Goal: Information Seeking & Learning: Check status

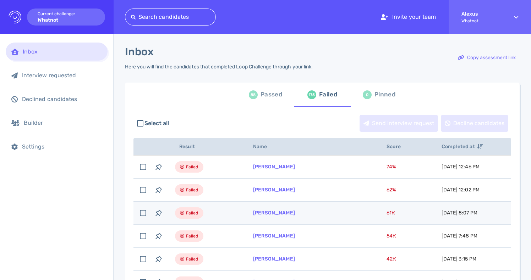
scroll to position [40, 0]
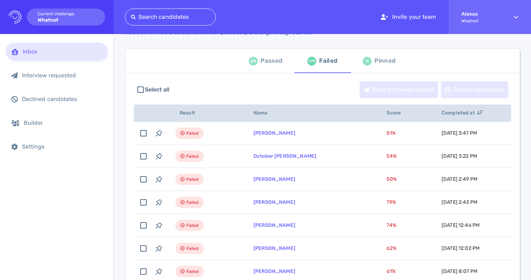
scroll to position [33, 0]
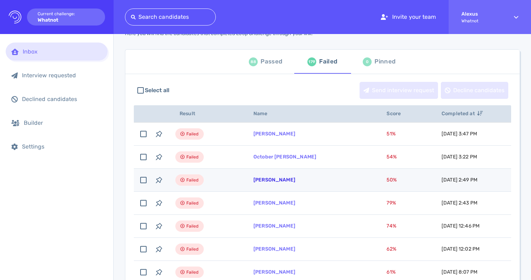
click at [260, 182] on link "Nubia De Leon" at bounding box center [274, 180] width 42 height 6
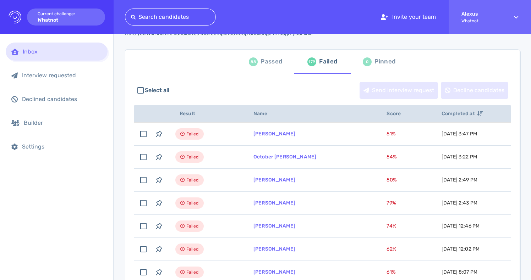
click at [262, 64] on div "Passed" at bounding box center [271, 61] width 22 height 11
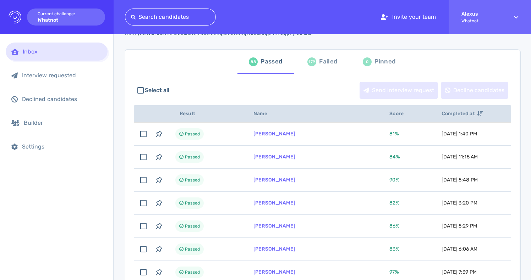
click at [331, 60] on div "Failed" at bounding box center [328, 61] width 18 height 11
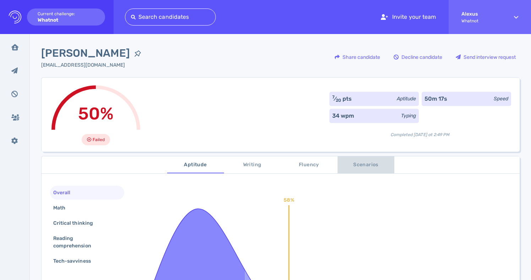
click at [357, 162] on span "Scenarios" at bounding box center [366, 165] width 48 height 9
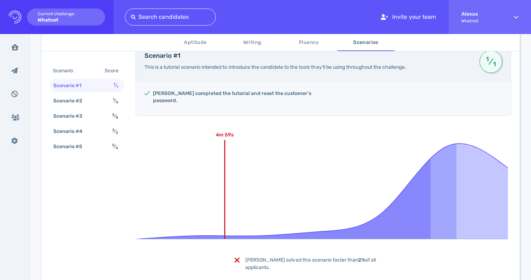
scroll to position [143, 0]
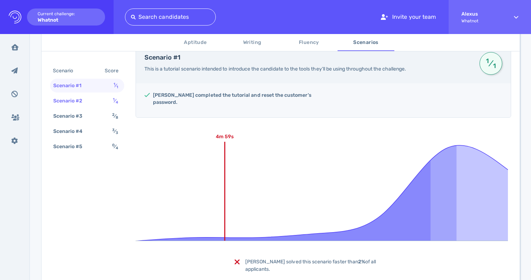
click at [116, 103] on sub "4" at bounding box center [117, 102] width 2 height 5
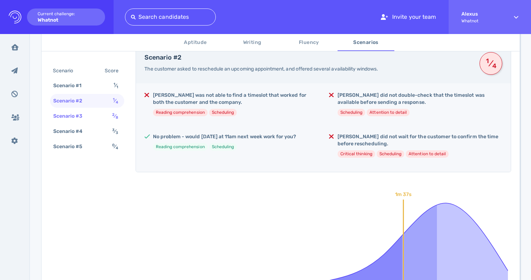
click at [116, 115] on sub "8" at bounding box center [117, 117] width 2 height 5
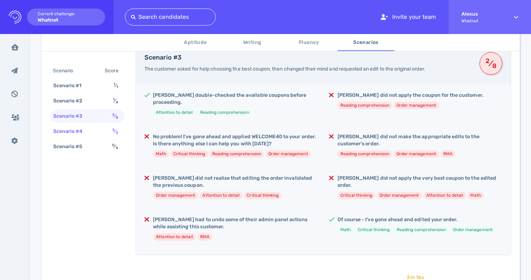
click at [116, 126] on div "3 ⁄ 3" at bounding box center [116, 131] width 11 height 10
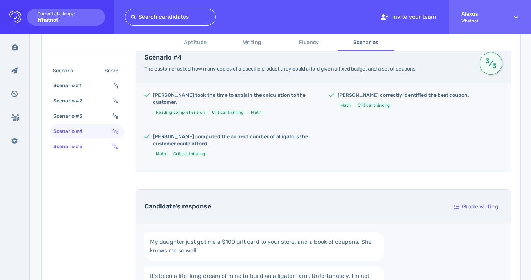
click at [111, 143] on div "0 ⁄ 4" at bounding box center [116, 147] width 11 height 10
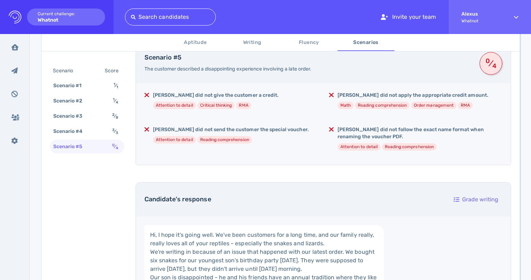
click at [200, 42] on span "Aptitude" at bounding box center [195, 42] width 48 height 9
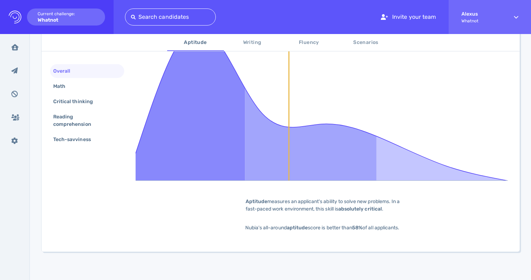
scroll to position [189, 0]
click at [92, 87] on div "Math" at bounding box center [87, 86] width 74 height 14
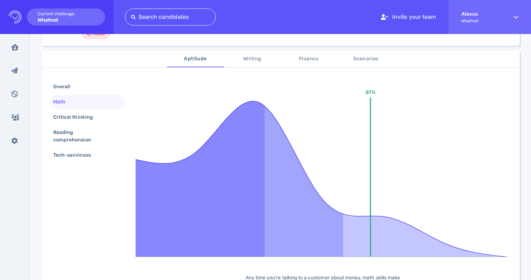
scroll to position [95, 0]
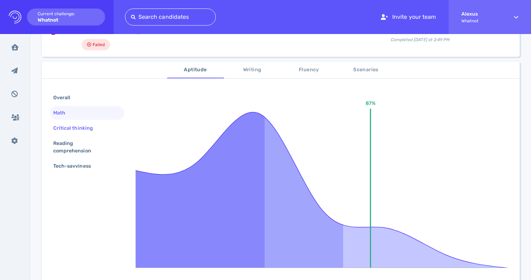
click at [73, 126] on div "Critical thinking" at bounding box center [77, 128] width 50 height 10
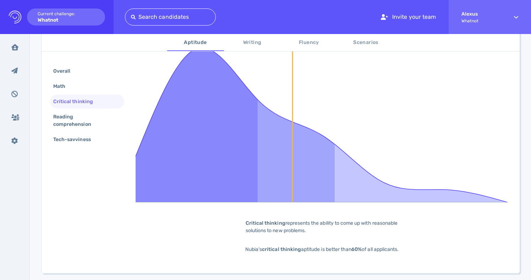
scroll to position [161, 0]
click at [85, 89] on div "Math" at bounding box center [87, 86] width 74 height 14
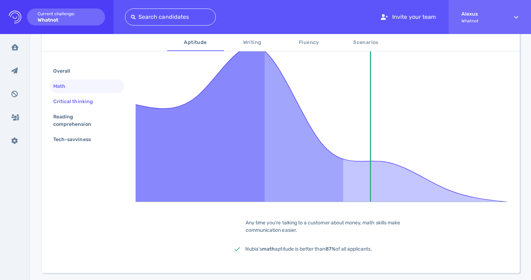
click at [77, 100] on div "Critical thinking" at bounding box center [77, 102] width 50 height 10
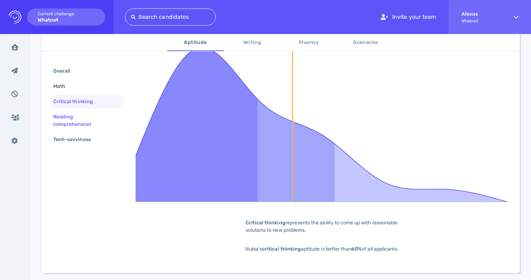
click at [65, 117] on div "Reading comprehension" at bounding box center [84, 121] width 65 height 18
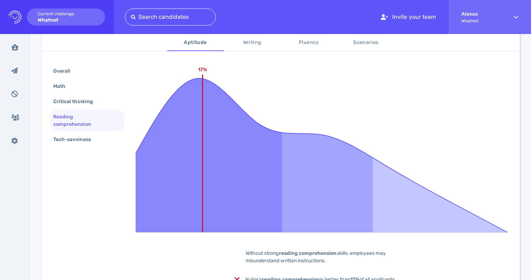
scroll to position [130, 0]
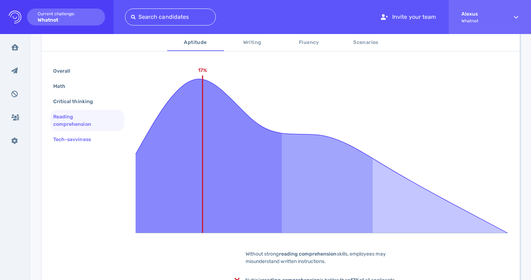
click at [70, 139] on div "Tech-savviness" at bounding box center [76, 139] width 48 height 10
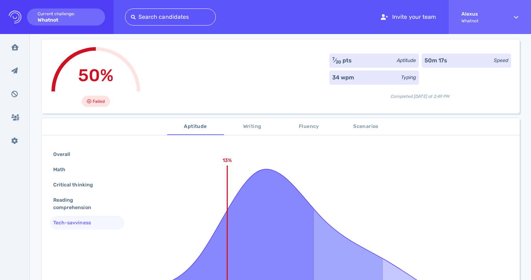
scroll to position [0, 0]
